Goal: Information Seeking & Learning: Learn about a topic

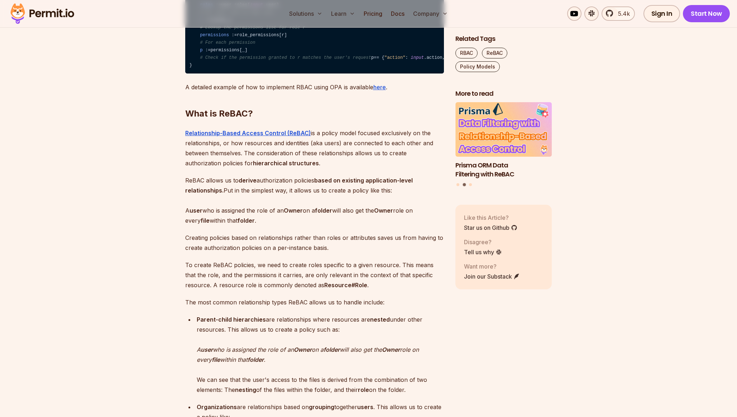
scroll to position [968, 0]
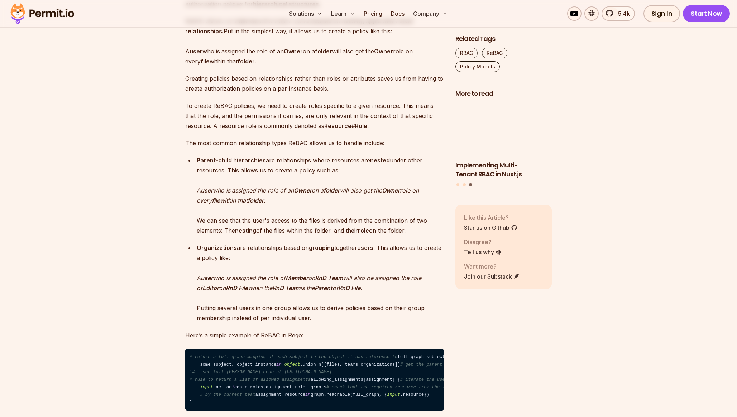
scroll to position [1147, 0]
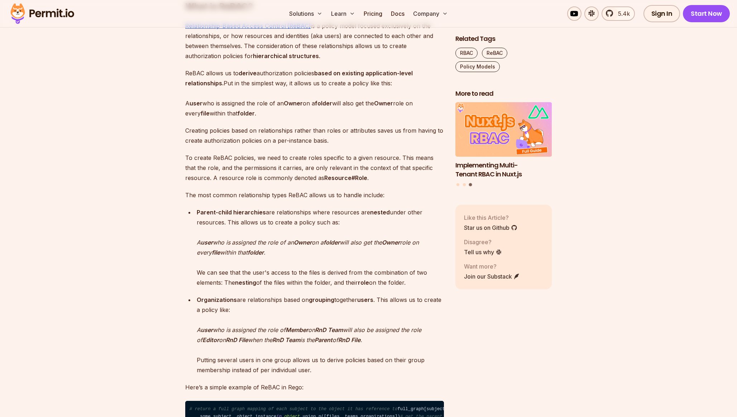
scroll to position [1039, 0]
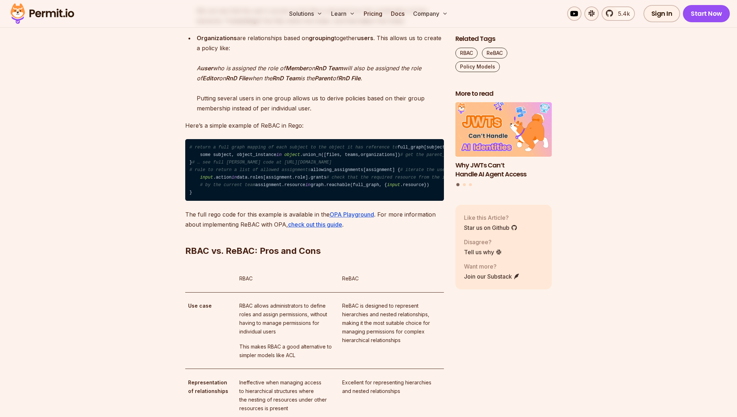
scroll to position [1326, 0]
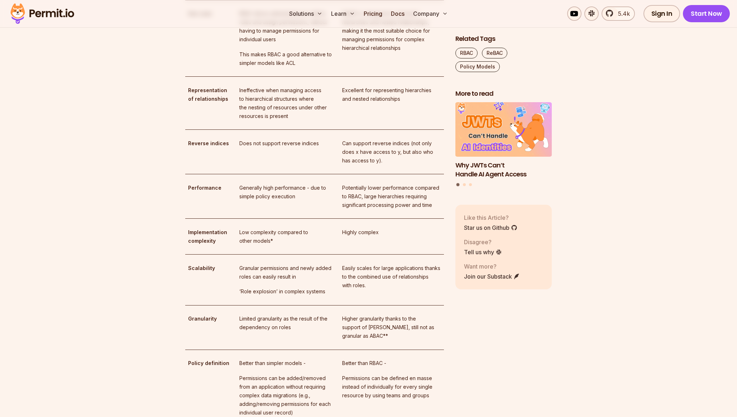
click at [137, 154] on section "Table of Contents Role-Based Access Control (RBAC) VS. Relationship-Based Acces…" at bounding box center [368, 177] width 737 height 2733
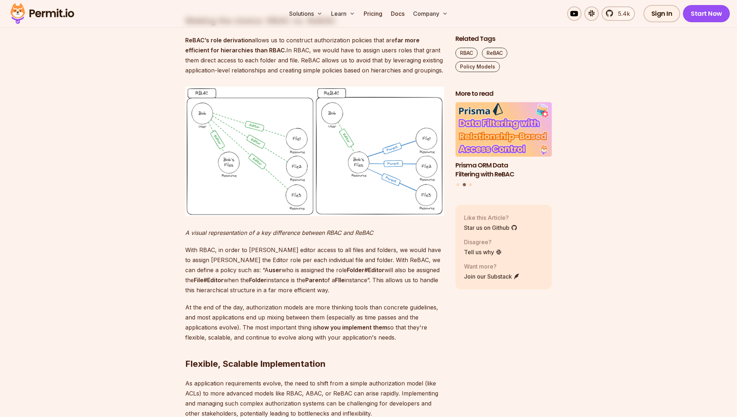
scroll to position [2222, 0]
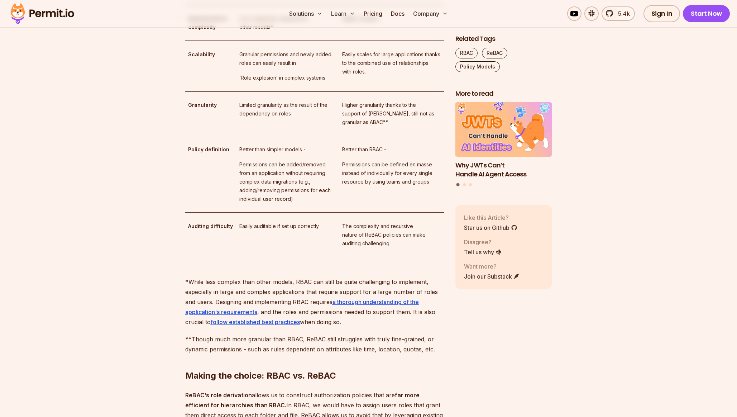
scroll to position [1828, 0]
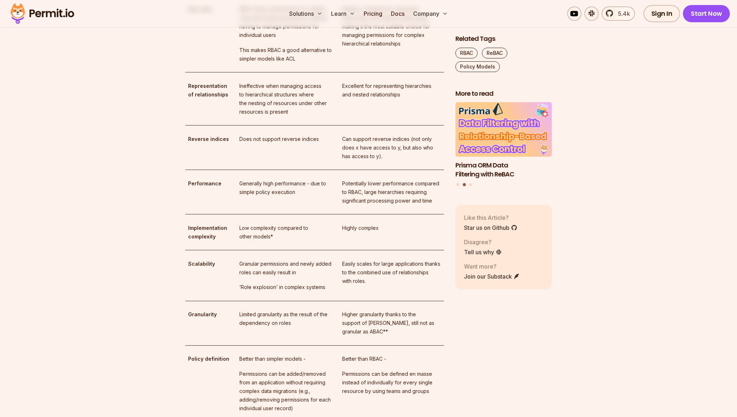
scroll to position [1613, 0]
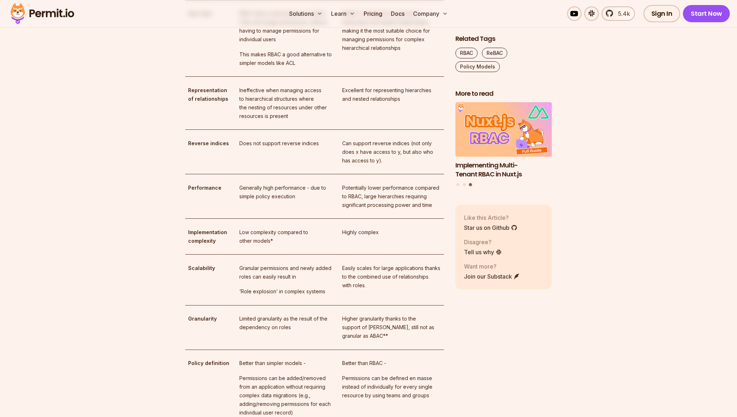
click at [618, 214] on section "Table of Contents Role-Based Access Control (RBAC) VS. Relationship-Based Acces…" at bounding box center [368, 177] width 737 height 2733
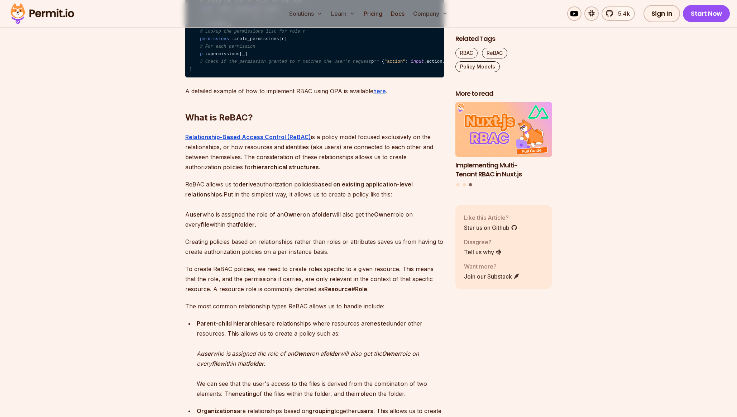
scroll to position [932, 0]
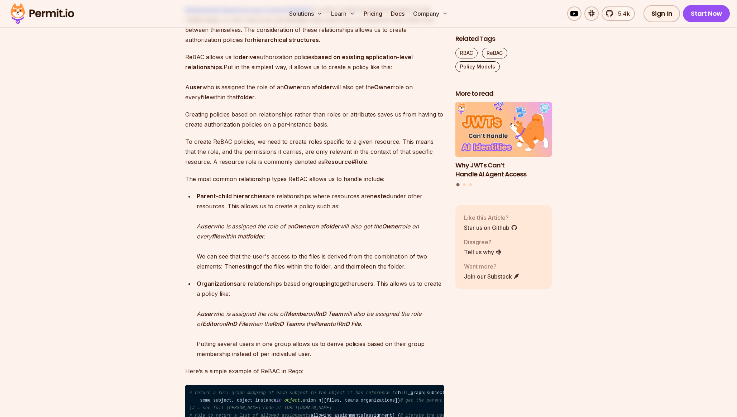
click at [340, 184] on p "The most common relationship types ReBAC allows us to handle include:" at bounding box center [314, 179] width 259 height 10
click at [366, 167] on p "To create ReBAC policies, we need to create roles specific to a given resource.…" at bounding box center [314, 152] width 259 height 30
click at [381, 71] on strong "based on existing application-level relationships." at bounding box center [299, 61] width 228 height 17
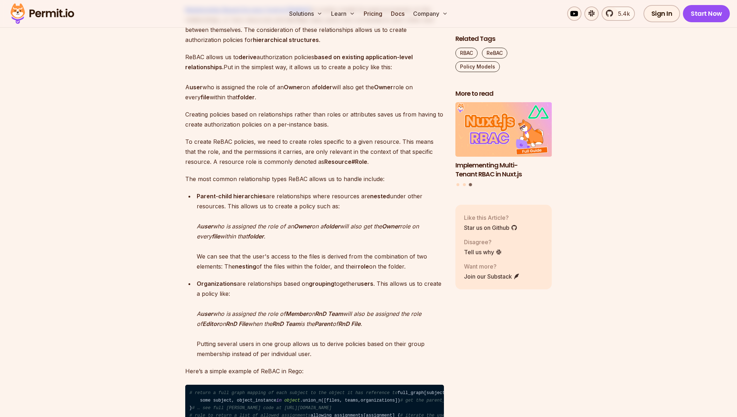
drag, startPoint x: 164, startPoint y: 123, endPoint x: 158, endPoint y: 123, distance: 6.5
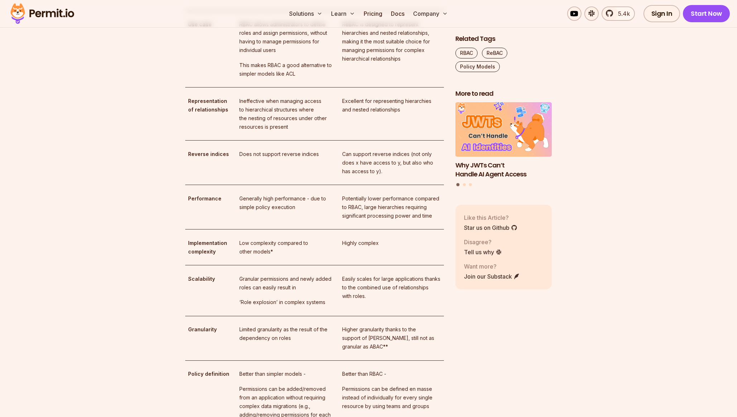
scroll to position [1648, 0]
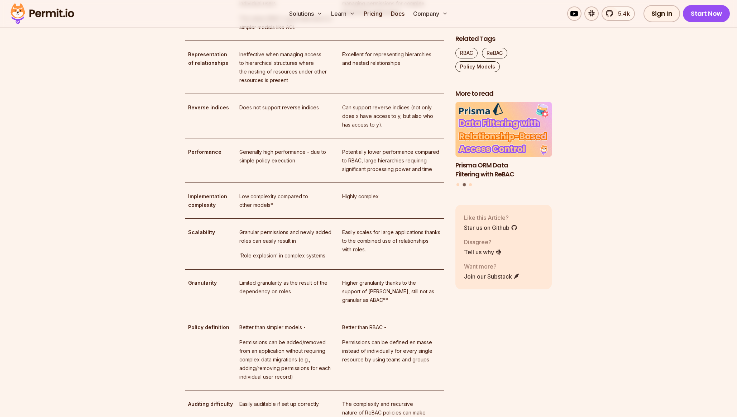
click at [624, 142] on section "Table of Contents Role-Based Access Control (RBAC) VS. Relationship-Based Acces…" at bounding box center [368, 141] width 737 height 2733
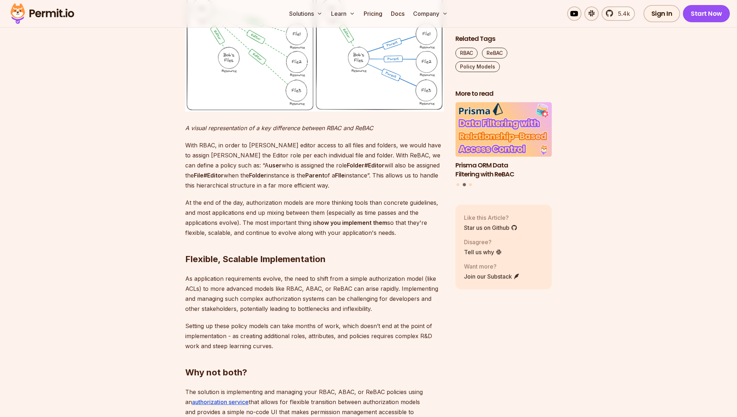
scroll to position [2401, 0]
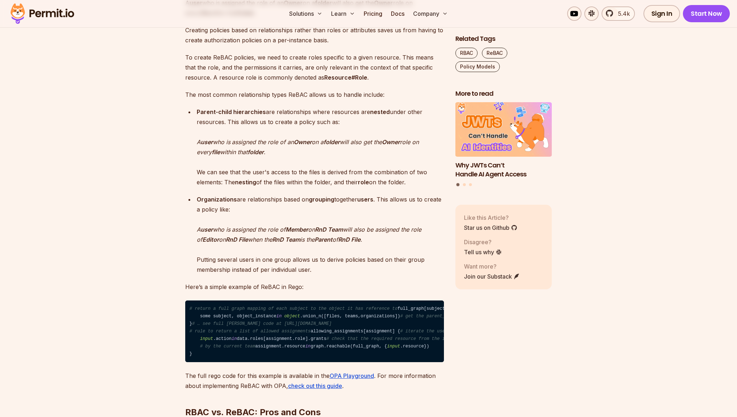
scroll to position [1075, 0]
